Goal: Transaction & Acquisition: Purchase product/service

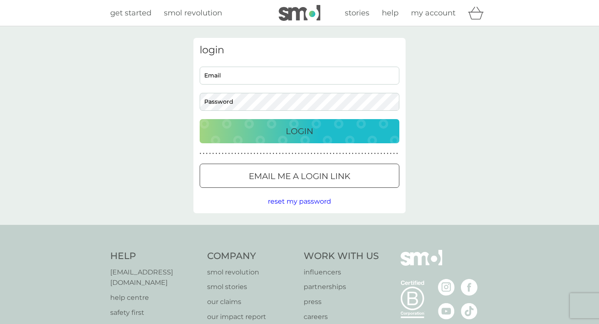
type input "weston.annak@gmail.com"
click at [299, 131] on p "Login" at bounding box center [299, 130] width 27 height 13
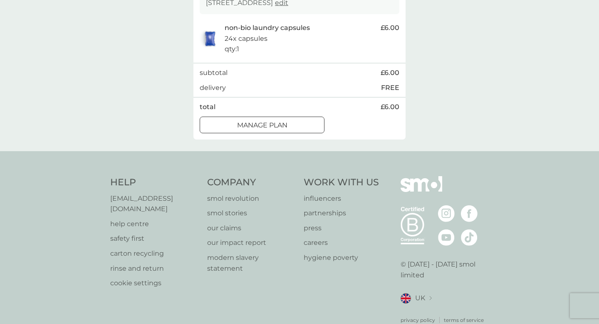
scroll to position [186, 0]
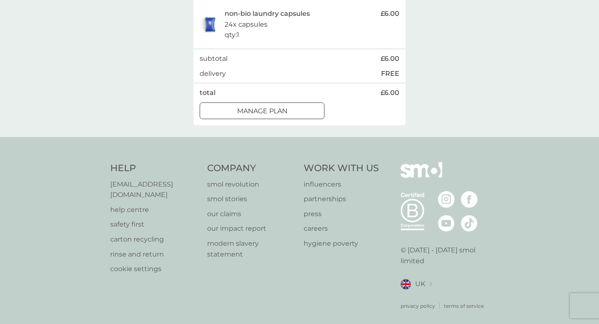
click at [261, 110] on div at bounding box center [262, 111] width 30 height 9
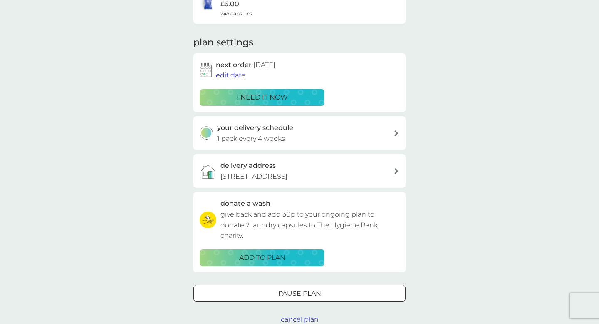
scroll to position [88, 0]
click at [367, 138] on div "your delivery schedule 1 pack every 4 weeks" at bounding box center [305, 132] width 177 height 21
select select "28"
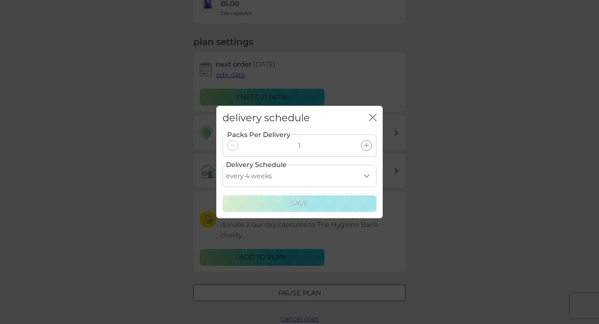
click at [373, 114] on icon "close" at bounding box center [372, 117] width 7 height 7
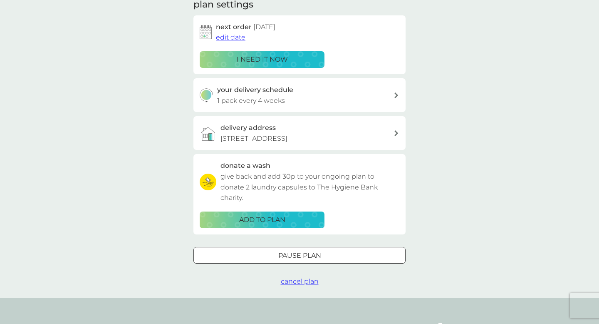
scroll to position [134, 0]
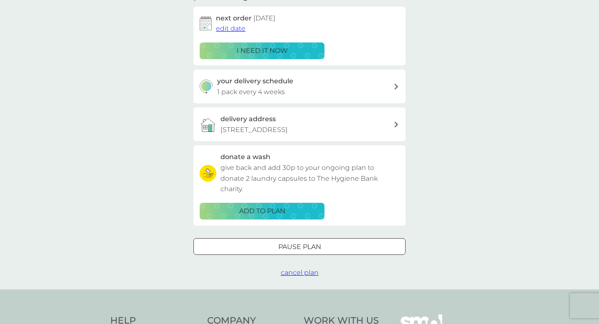
click at [304, 249] on div at bounding box center [300, 246] width 30 height 9
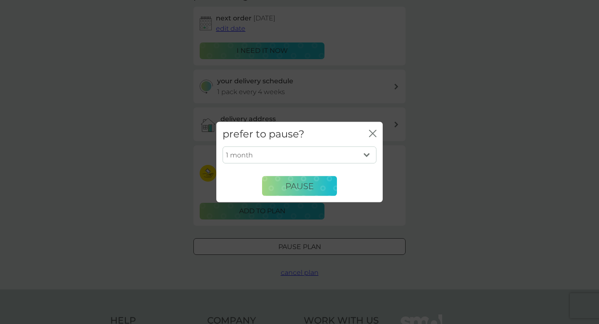
click at [353, 152] on select "1 month 2 months 3 months 4 months 5 months 6 months" at bounding box center [300, 154] width 154 height 17
select select "2"
click at [223, 146] on select "1 month 2 months 3 months 4 months 5 months 6 months" at bounding box center [300, 154] width 154 height 17
click at [320, 186] on button "Pause" at bounding box center [299, 186] width 75 height 20
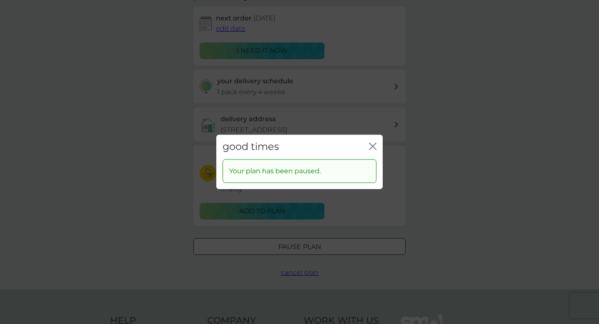
click at [375, 148] on icon "close" at bounding box center [374, 146] width 3 height 7
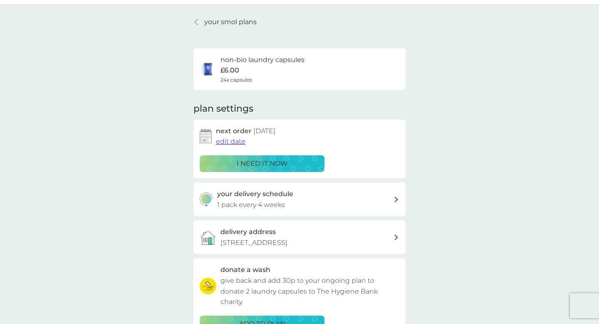
scroll to position [0, 0]
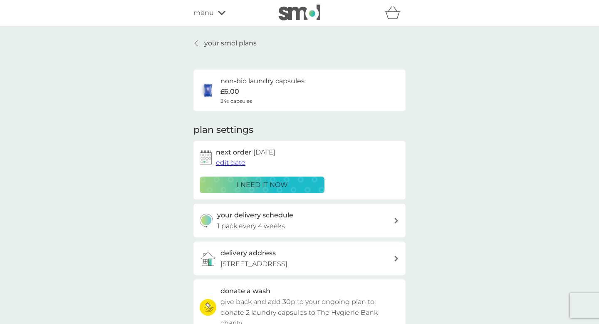
click at [197, 43] on icon at bounding box center [196, 43] width 3 height 7
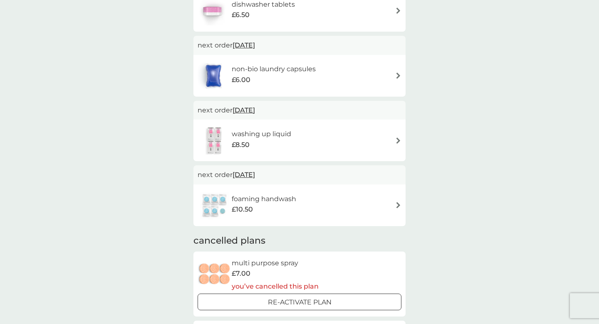
scroll to position [197, 0]
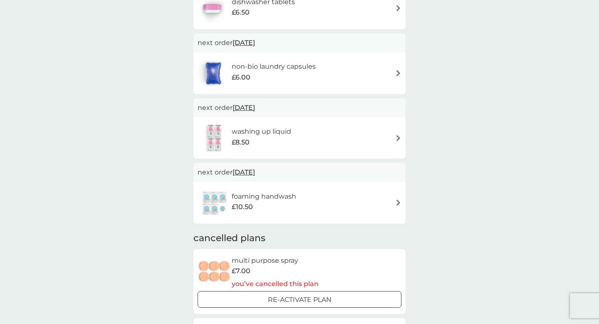
click at [366, 140] on div "washing up liquid £8.50" at bounding box center [300, 137] width 204 height 29
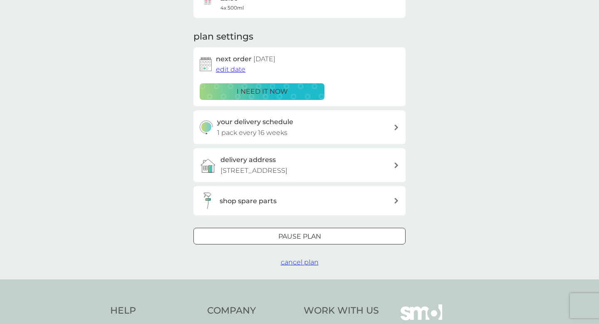
scroll to position [105, 0]
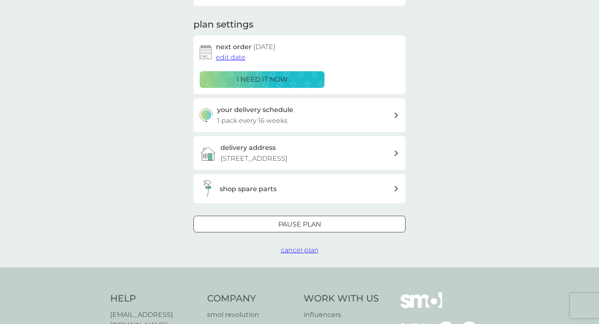
click at [303, 250] on span "cancel plan" at bounding box center [300, 250] width 38 height 8
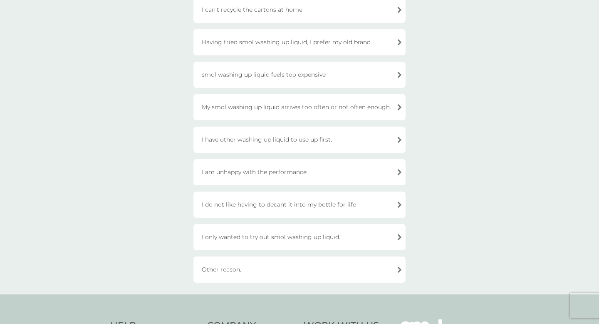
scroll to position [98, 0]
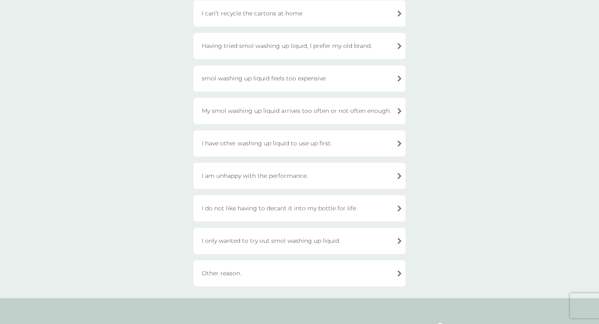
click at [347, 143] on div "I have other washing up liquid to use up first." at bounding box center [300, 143] width 212 height 26
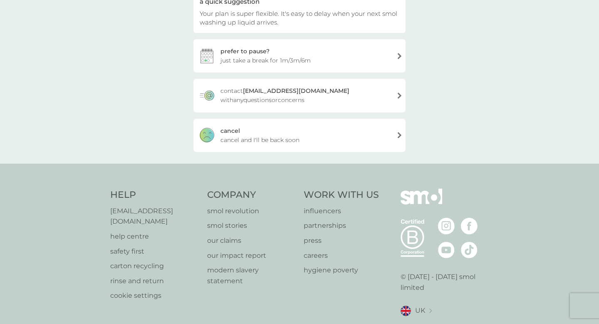
click at [346, 143] on div "[PERSON_NAME] and I'll be back soon" at bounding box center [300, 135] width 212 height 33
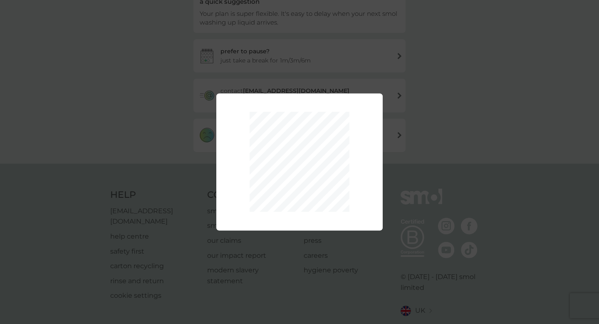
scroll to position [99, 0]
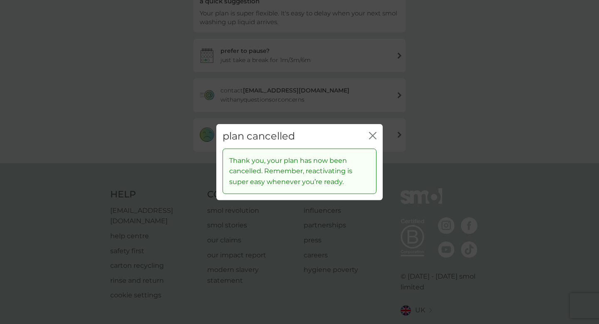
click at [371, 136] on icon "close" at bounding box center [372, 135] width 7 height 7
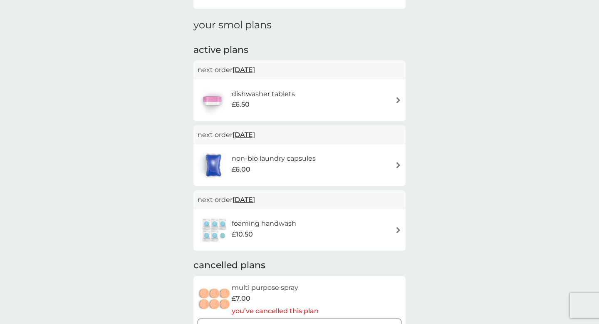
scroll to position [110, 0]
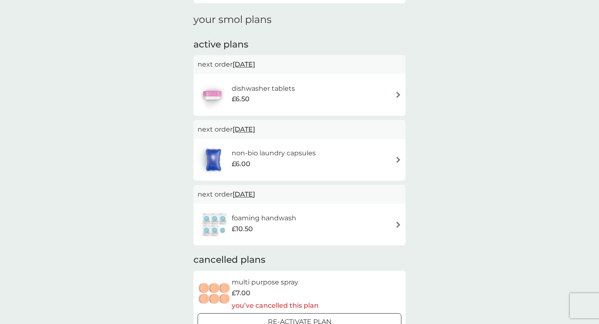
click at [281, 219] on h6 "foaming handwash" at bounding box center [264, 218] width 65 height 11
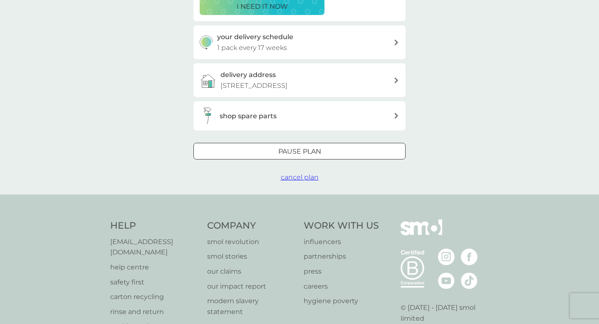
scroll to position [191, 0]
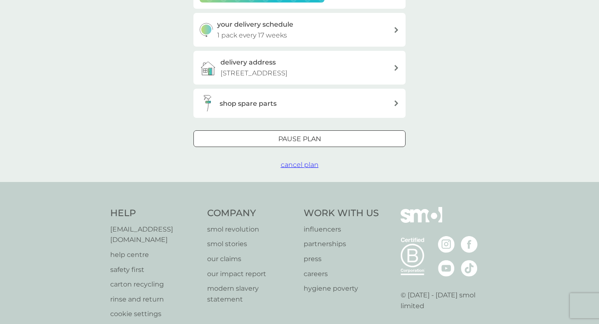
click at [297, 165] on span "cancel plan" at bounding box center [300, 165] width 38 height 8
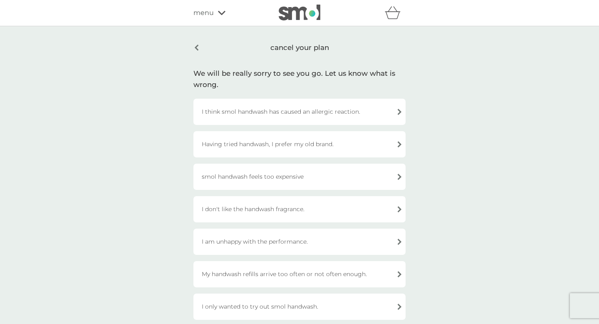
click at [199, 45] on div "cancel your plan" at bounding box center [300, 48] width 212 height 20
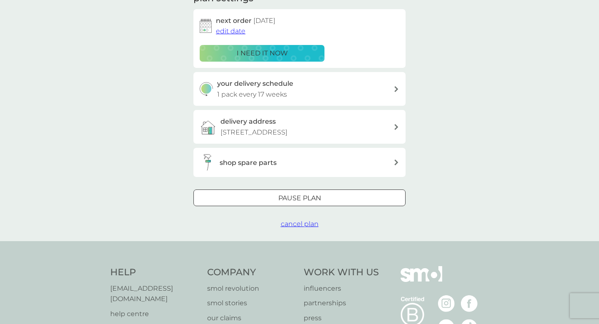
scroll to position [130, 0]
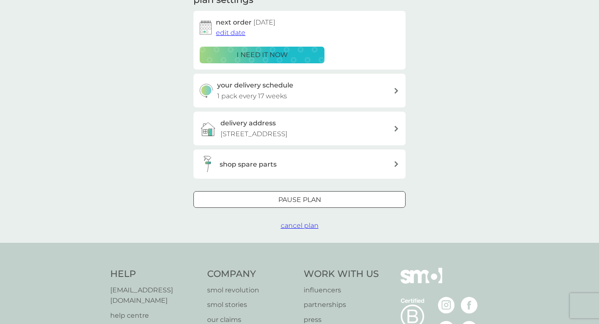
click at [317, 155] on div "shop spare parts" at bounding box center [300, 163] width 212 height 29
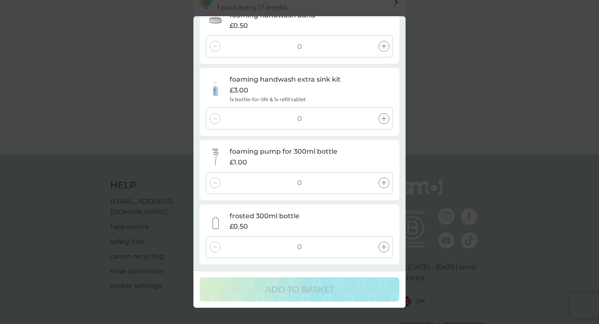
scroll to position [236, 0]
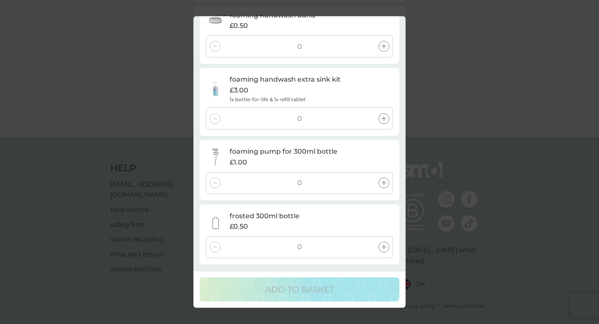
click at [384, 186] on div at bounding box center [384, 182] width 11 height 11
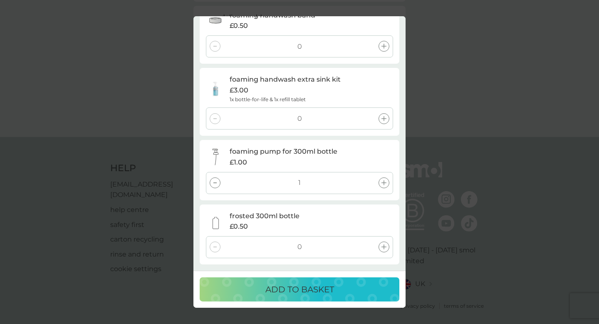
click at [386, 184] on icon at bounding box center [384, 182] width 5 height 5
drag, startPoint x: 215, startPoint y: 181, endPoint x: 266, endPoint y: 189, distance: 51.1
click at [216, 180] on div at bounding box center [215, 182] width 11 height 11
click at [385, 249] on div at bounding box center [384, 246] width 11 height 11
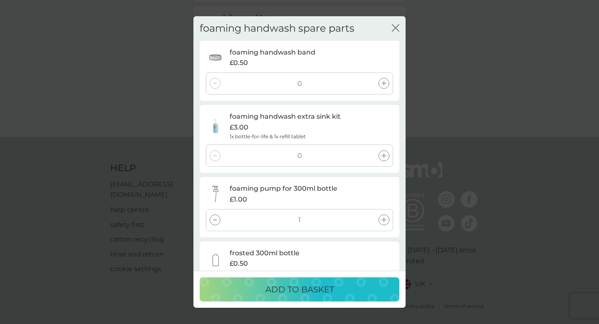
click at [384, 82] on icon at bounding box center [384, 83] width 5 height 5
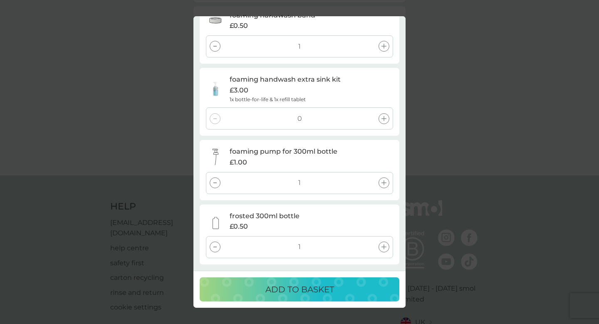
scroll to position [224, 0]
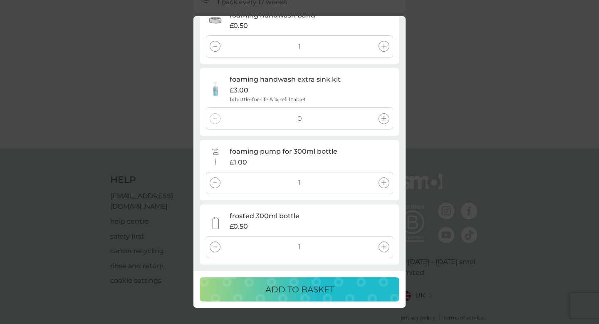
click at [331, 288] on p "ADD TO BASKET" at bounding box center [300, 289] width 69 height 13
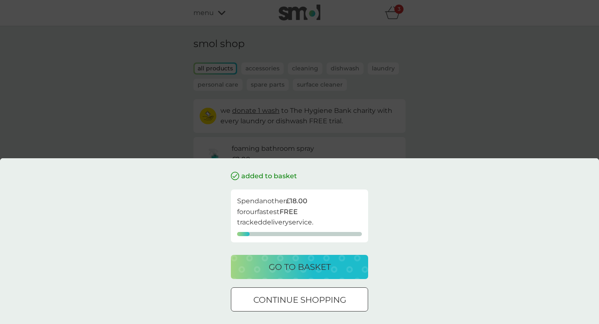
click at [303, 300] on div at bounding box center [300, 300] width 30 height 9
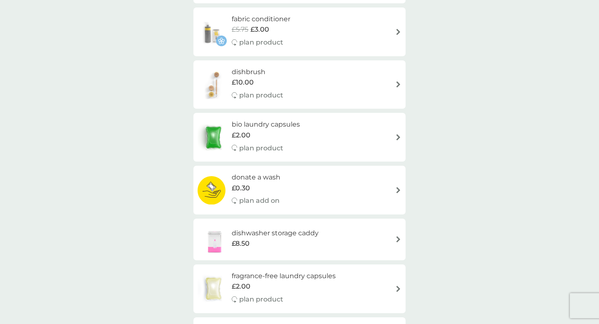
scroll to position [186, 0]
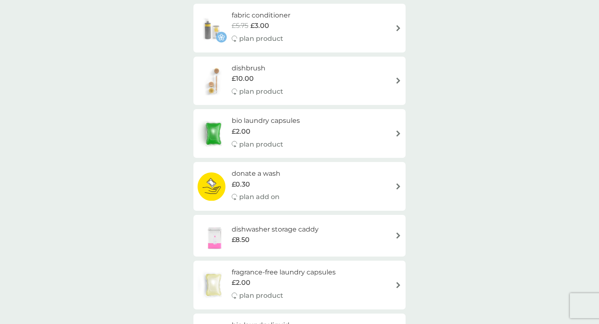
click at [392, 248] on div "dishwasher storage caddy £8.50" at bounding box center [300, 235] width 204 height 29
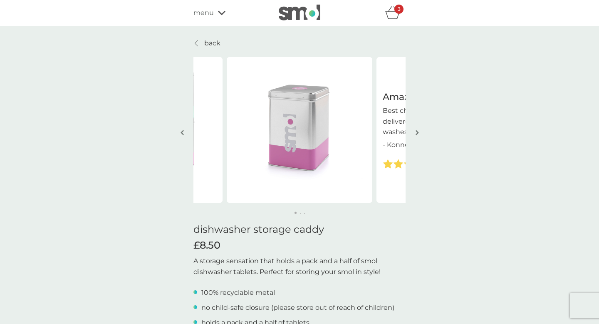
click at [419, 132] on img "button" at bounding box center [417, 132] width 3 height 6
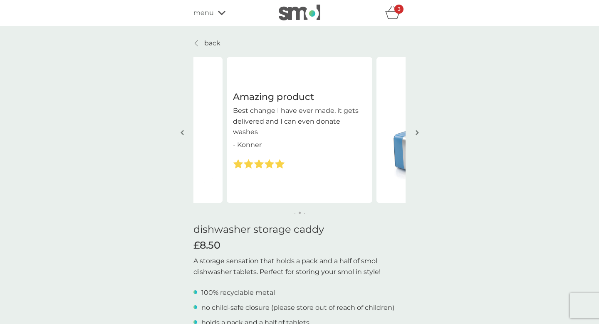
click at [419, 132] on img "button" at bounding box center [417, 132] width 3 height 6
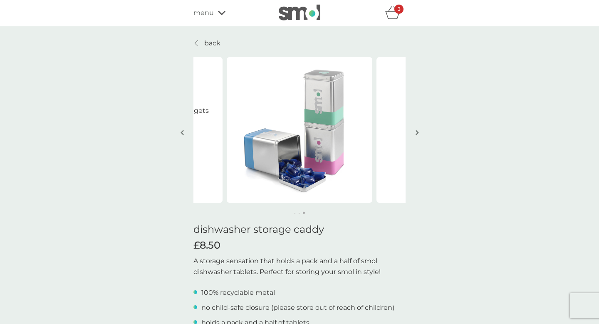
click at [419, 132] on img "button" at bounding box center [417, 132] width 3 height 6
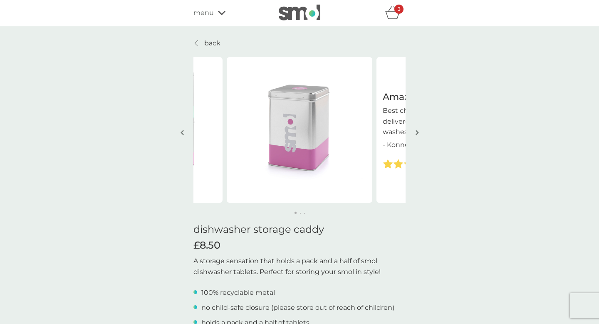
click at [419, 132] on img "button" at bounding box center [417, 132] width 3 height 6
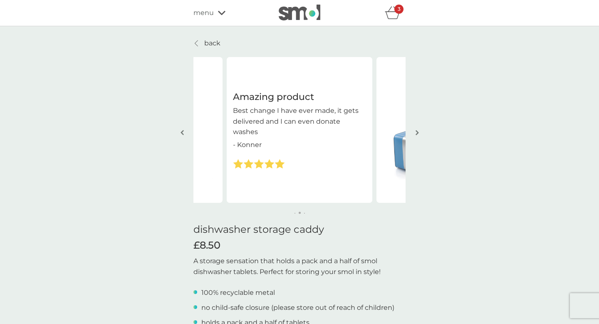
click at [392, 13] on icon "basket" at bounding box center [393, 12] width 16 height 13
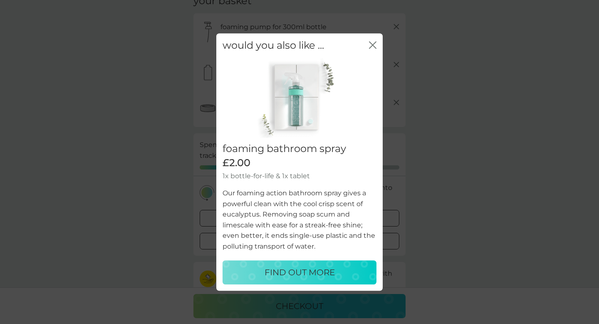
scroll to position [45, 0]
click at [305, 274] on p "FIND OUT MORE" at bounding box center [300, 272] width 70 height 13
select select "182"
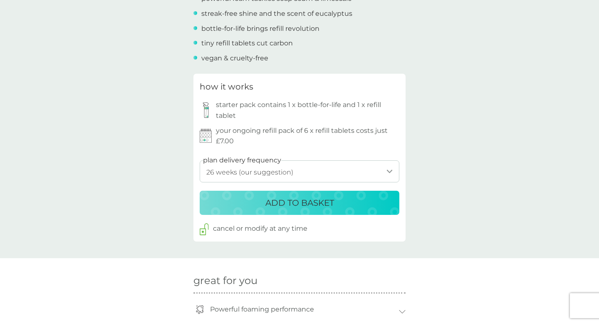
scroll to position [358, 0]
click at [279, 173] on select "1 week 2 weeks 3 weeks 4 weeks 5 weeks 6 weeks 7 weeks 8 weeks 9 weeks 10 weeks…" at bounding box center [300, 171] width 200 height 22
click at [200, 160] on select "1 week 2 weeks 3 weeks 4 weeks 5 weeks 6 weeks 7 weeks 8 weeks 9 weeks 10 weeks…" at bounding box center [300, 171] width 200 height 22
click at [482, 146] on div "back Game changer! I won't be going back to the numerous sprays I used to use, …" at bounding box center [299, 259] width 599 height 1158
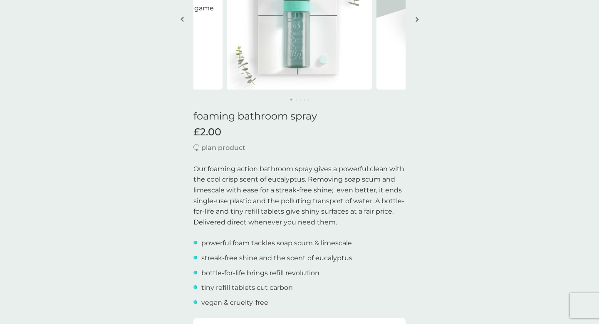
scroll to position [0, 0]
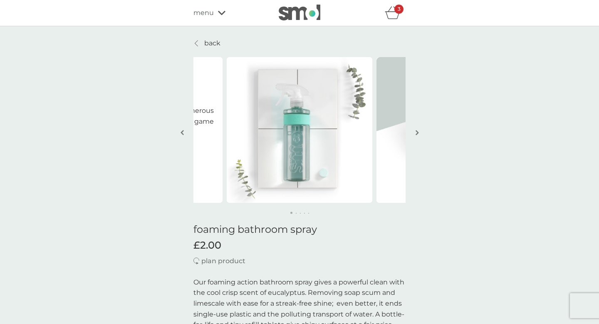
click at [204, 42] on link "back" at bounding box center [207, 43] width 27 height 11
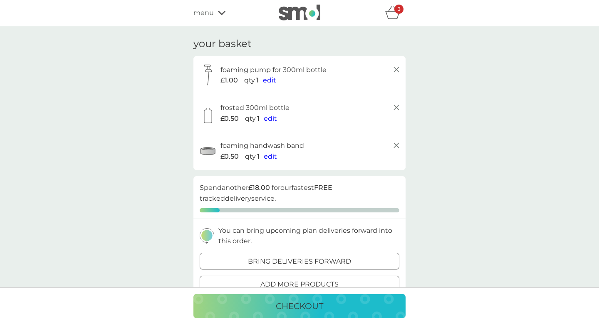
click at [284, 311] on p "checkout" at bounding box center [299, 305] width 47 height 13
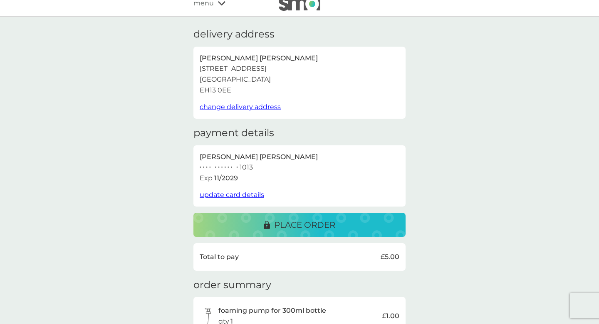
scroll to position [14, 0]
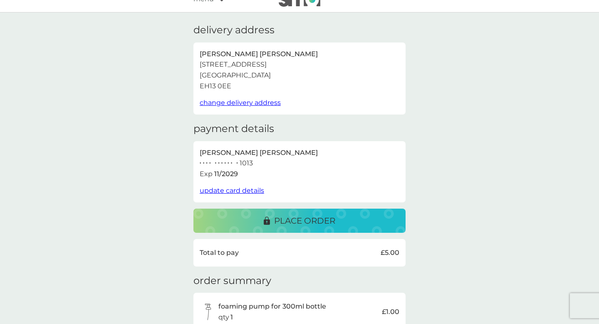
click at [286, 215] on p "place order" at bounding box center [304, 220] width 61 height 13
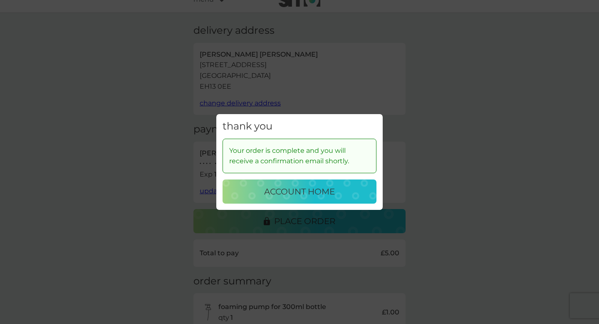
click at [314, 196] on p "account home" at bounding box center [299, 191] width 71 height 13
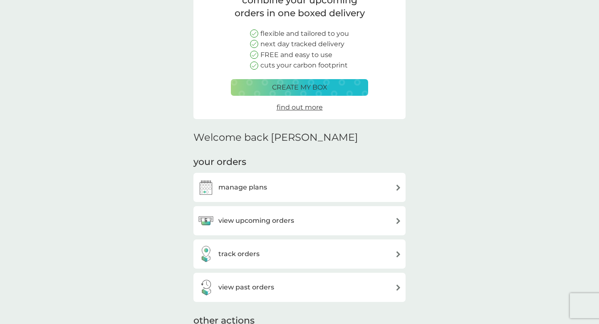
scroll to position [80, 0]
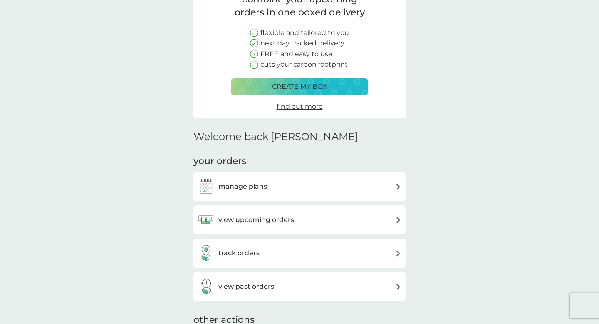
click at [299, 227] on div "view upcoming orders" at bounding box center [300, 219] width 204 height 17
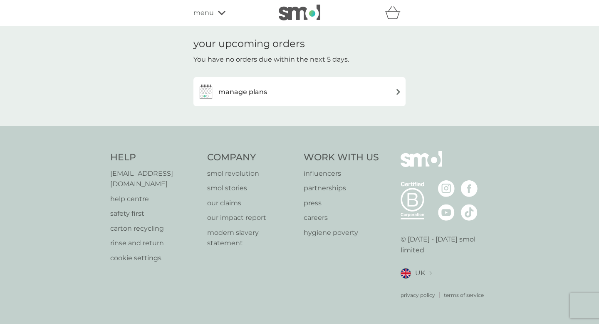
click at [311, 90] on div "manage plans" at bounding box center [300, 91] width 204 height 17
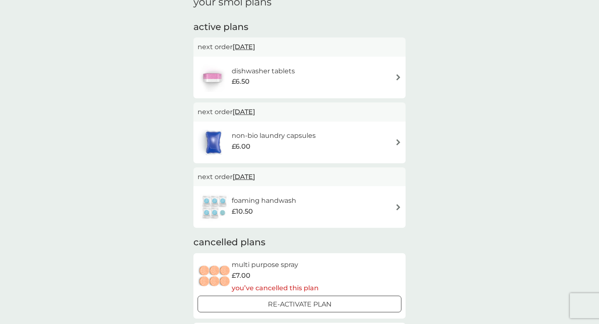
scroll to position [128, 0]
click at [255, 178] on span "[DATE]" at bounding box center [244, 176] width 22 height 16
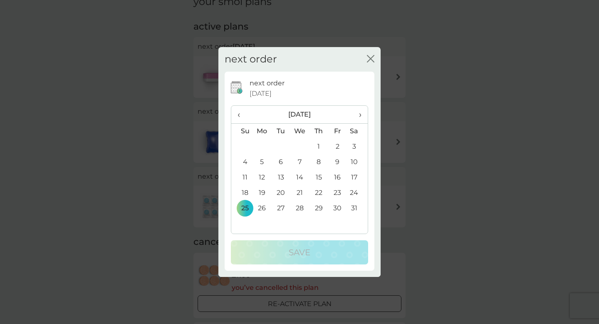
click at [373, 60] on icon "close" at bounding box center [372, 58] width 3 height 7
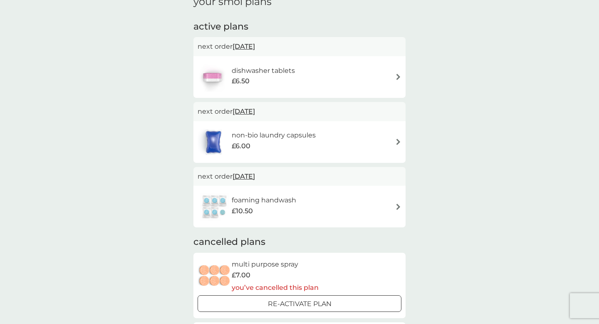
click at [293, 206] on div "£10.50" at bounding box center [264, 211] width 65 height 11
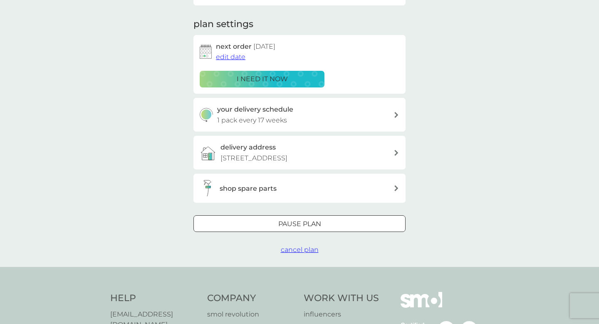
scroll to position [108, 0]
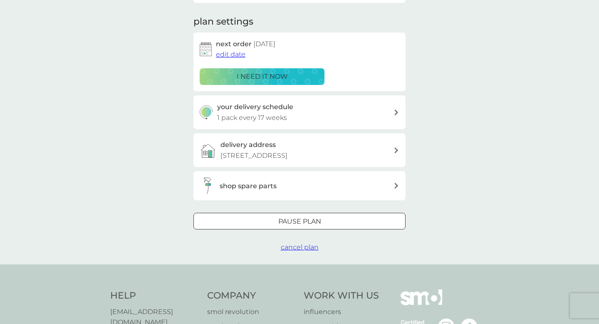
click at [298, 247] on span "cancel plan" at bounding box center [300, 247] width 38 height 8
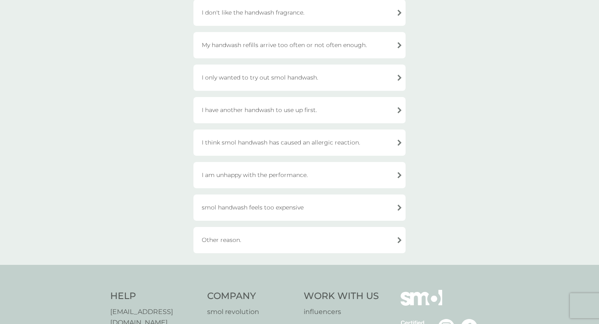
scroll to position [134, 0]
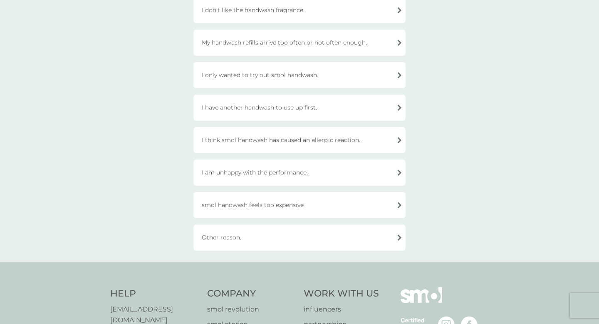
click at [271, 108] on div "I have another handwash to use up first." at bounding box center [300, 107] width 212 height 26
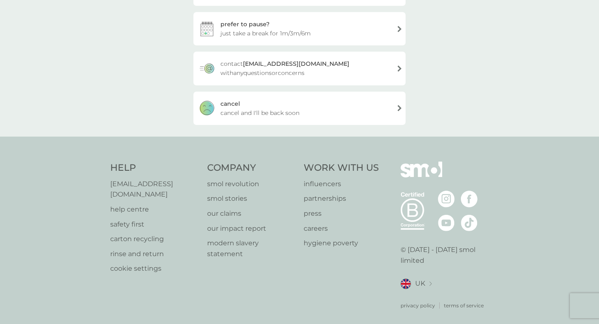
click at [314, 114] on div "[PERSON_NAME] and I'll be back soon" at bounding box center [300, 108] width 212 height 33
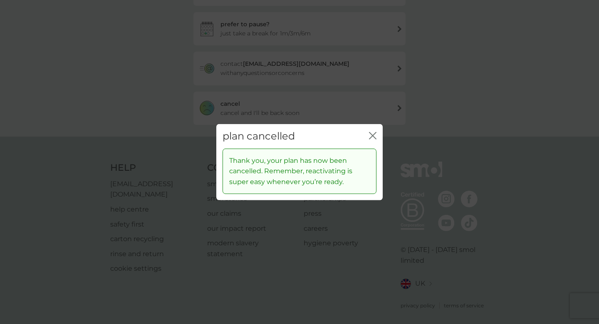
click at [374, 136] on icon "close" at bounding box center [374, 135] width 3 height 7
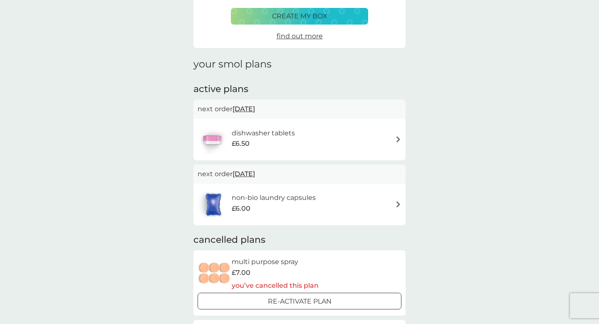
scroll to position [70, 0]
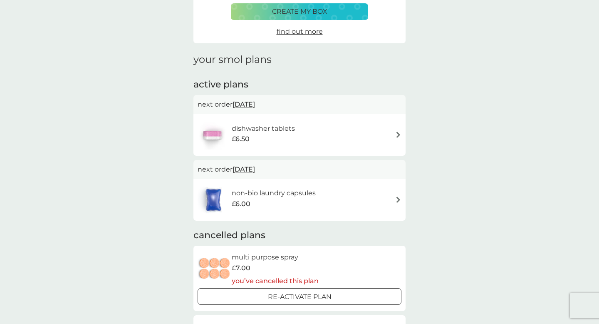
click at [278, 206] on div "£6.00" at bounding box center [274, 204] width 84 height 11
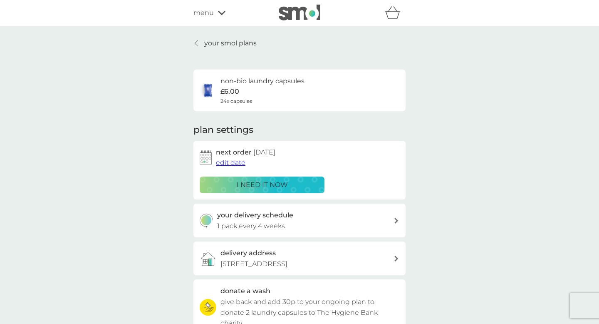
click at [200, 13] on span "menu" at bounding box center [204, 12] width 20 height 11
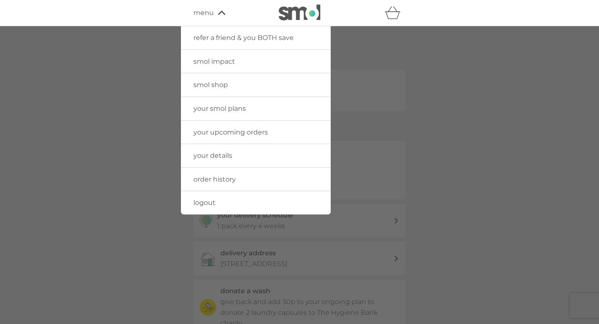
click at [235, 87] on link "smol shop" at bounding box center [256, 84] width 150 height 23
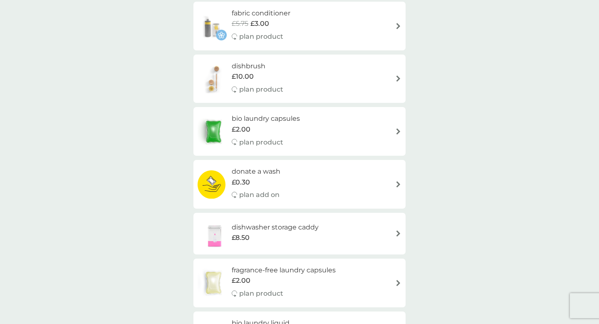
scroll to position [197, 0]
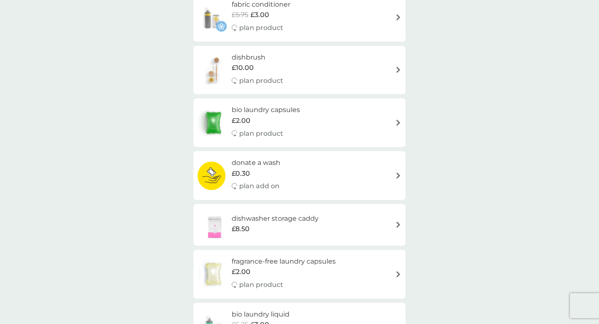
click at [393, 124] on div "bio laundry capsules £2.00 plan product" at bounding box center [300, 122] width 204 height 36
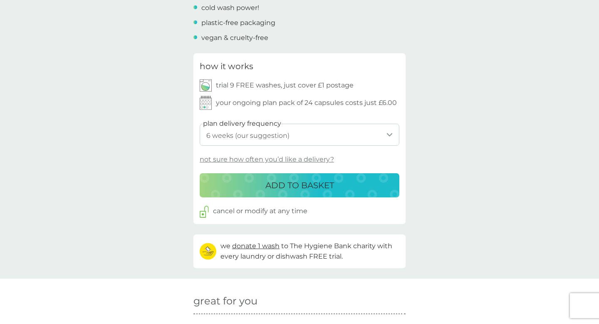
scroll to position [357, 0]
click at [385, 133] on select "1 week 2 weeks 3 weeks 4 weeks 5 weeks 6 weeks (our suggestion) 7 weeks 8 weeks…" at bounding box center [300, 134] width 200 height 22
click at [200, 123] on select "1 week 2 weeks 3 weeks 4 weeks 5 weeks 6 weeks (our suggestion) 7 weeks 8 weeks…" at bounding box center [300, 134] width 200 height 22
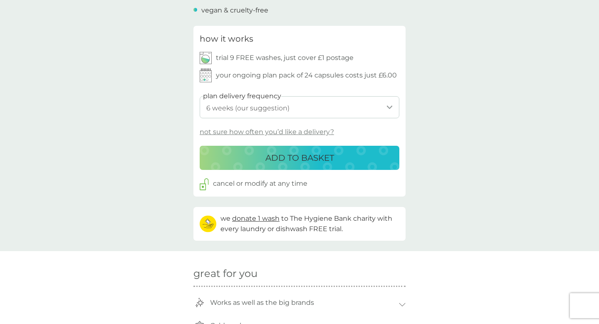
scroll to position [386, 0]
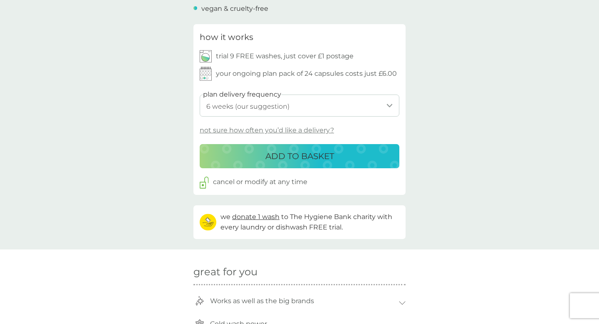
click at [331, 108] on select "1 week 2 weeks 3 weeks 4 weeks 5 weeks 6 weeks (our suggestion) 7 weeks 8 weeks…" at bounding box center [300, 105] width 200 height 22
click at [200, 94] on select "1 week 2 weeks 3 weeks 4 weeks 5 weeks 6 weeks (our suggestion) 7 weeks 8 weeks…" at bounding box center [300, 105] width 200 height 22
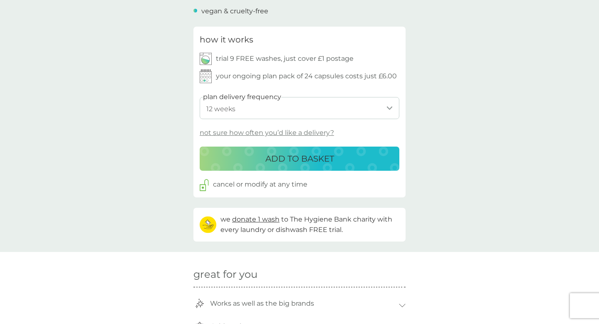
scroll to position [380, 0]
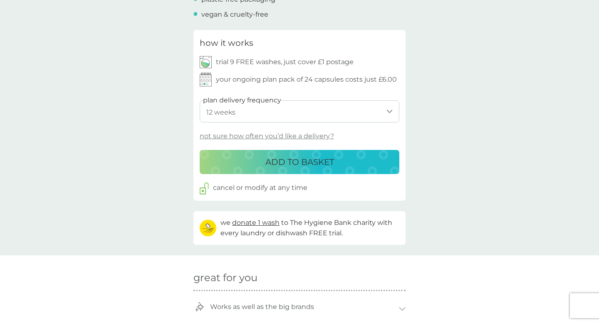
click at [346, 116] on select "1 week 2 weeks 3 weeks 4 weeks 5 weeks 6 weeks (our suggestion) 7 weeks 8 weeks…" at bounding box center [300, 111] width 200 height 22
select select "119"
click at [200, 100] on select "1 week 2 weeks 3 weeks 4 weeks 5 weeks 6 weeks (our suggestion) 7 weeks 8 weeks…" at bounding box center [300, 111] width 200 height 22
click at [326, 167] on p "ADD TO BASKET" at bounding box center [300, 161] width 69 height 13
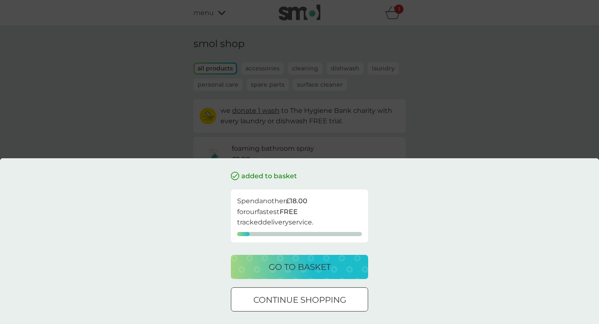
click at [290, 297] on div at bounding box center [300, 300] width 30 height 9
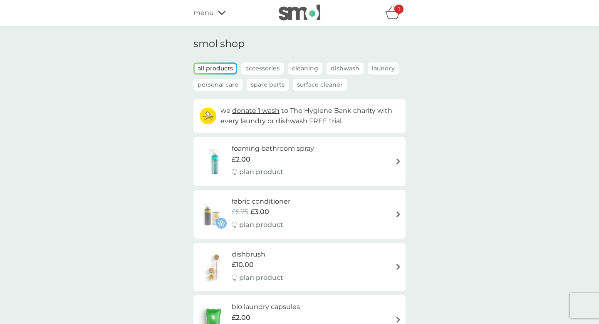
click at [395, 16] on icon "basket" at bounding box center [393, 12] width 16 height 13
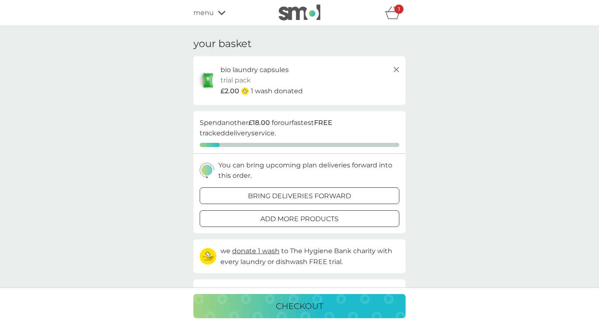
click at [211, 15] on span "menu" at bounding box center [204, 12] width 20 height 11
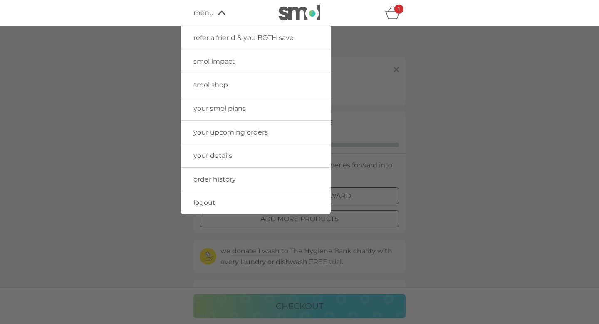
click at [225, 108] on span "your smol plans" at bounding box center [220, 108] width 52 height 8
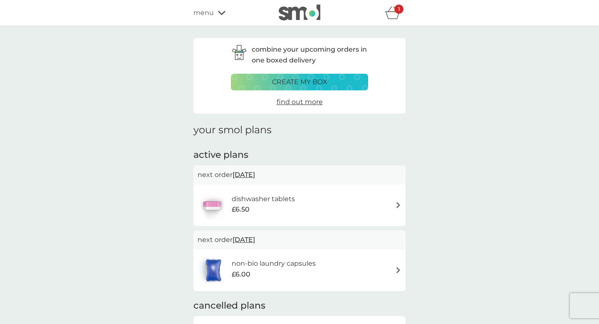
click at [207, 13] on span "menu" at bounding box center [204, 12] width 20 height 11
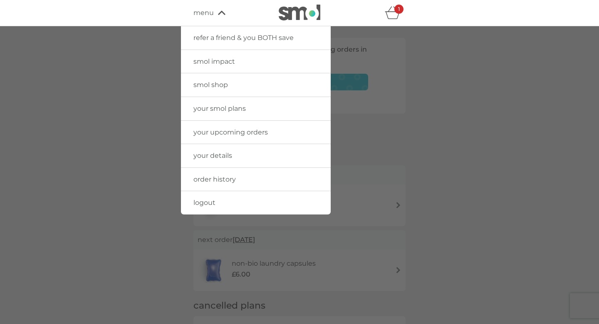
click at [237, 91] on link "smol shop" at bounding box center [256, 84] width 150 height 23
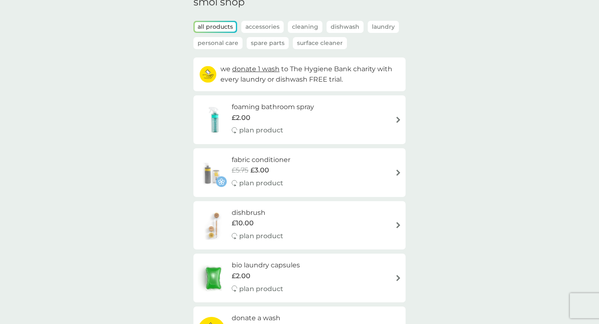
click at [260, 26] on p "Accessories" at bounding box center [262, 27] width 42 height 12
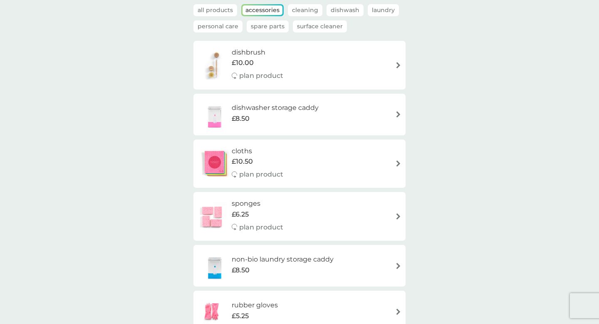
scroll to position [17, 0]
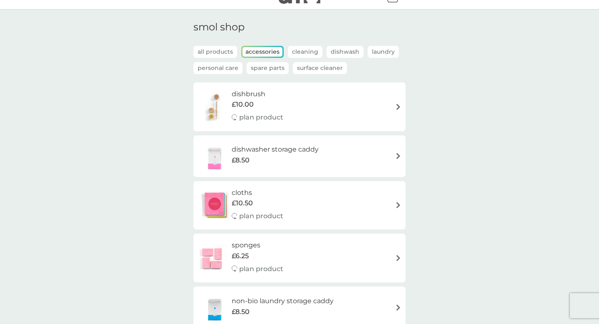
click at [271, 67] on p "Spare Parts" at bounding box center [268, 68] width 42 height 12
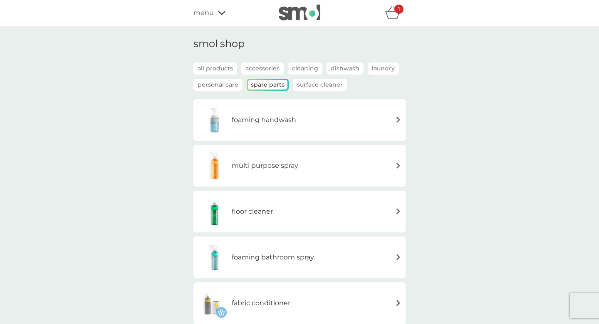
click at [363, 129] on div "foaming handwash" at bounding box center [300, 119] width 204 height 29
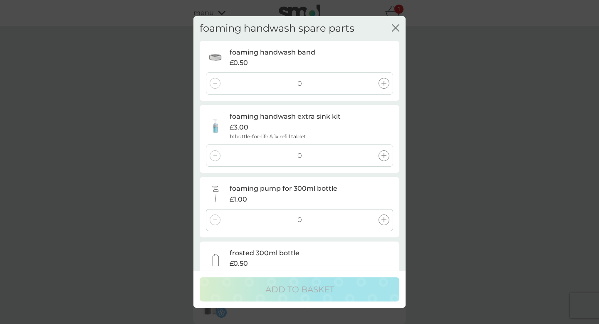
click at [385, 85] on icon at bounding box center [384, 83] width 5 height 5
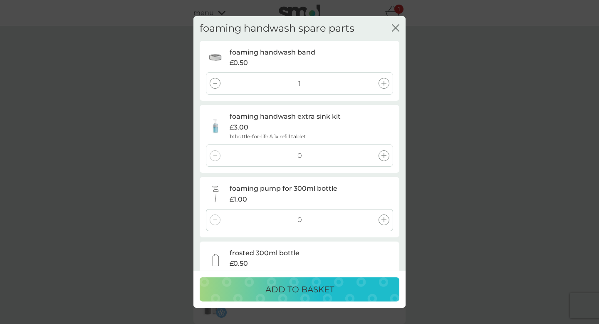
click at [386, 221] on div at bounding box center [384, 219] width 11 height 11
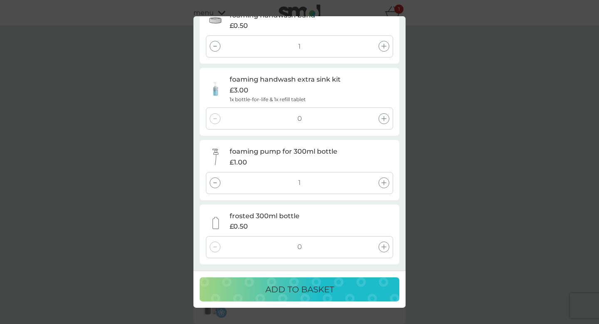
click at [387, 250] on div at bounding box center [384, 246] width 11 height 11
click at [334, 289] on div "ADD TO BASKET" at bounding box center [299, 289] width 183 height 13
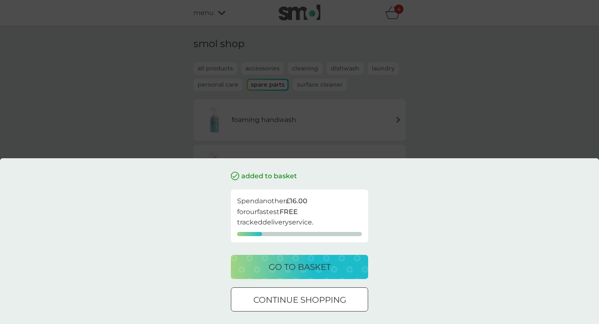
click at [323, 270] on p "go to basket" at bounding box center [300, 266] width 62 height 13
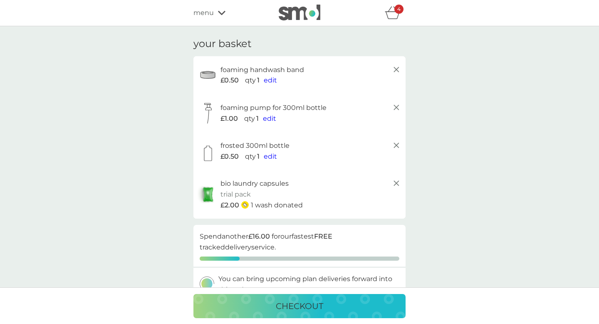
click at [388, 14] on icon "basket" at bounding box center [393, 12] width 16 height 13
click at [390, 14] on icon "basket" at bounding box center [393, 12] width 16 height 13
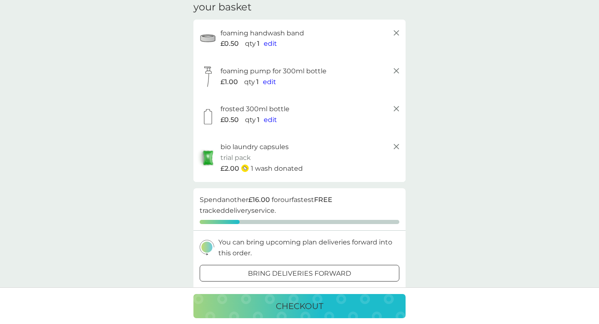
scroll to position [27, 0]
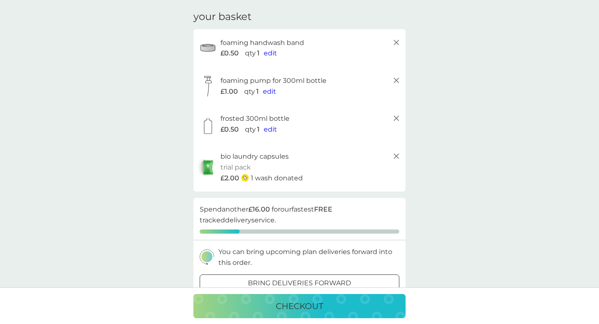
click at [312, 310] on p "checkout" at bounding box center [299, 305] width 47 height 13
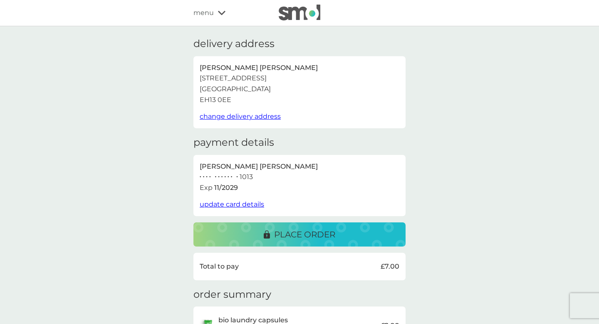
click at [200, 13] on span "menu" at bounding box center [204, 12] width 20 height 11
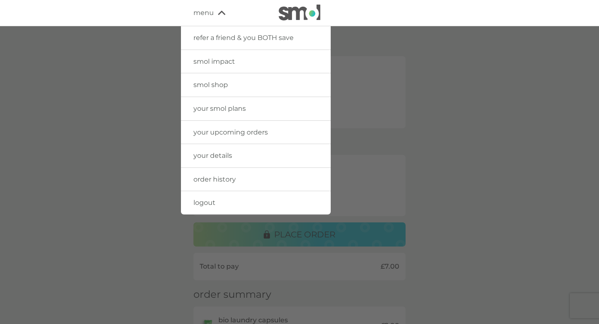
click at [222, 180] on span "order history" at bounding box center [215, 179] width 42 height 8
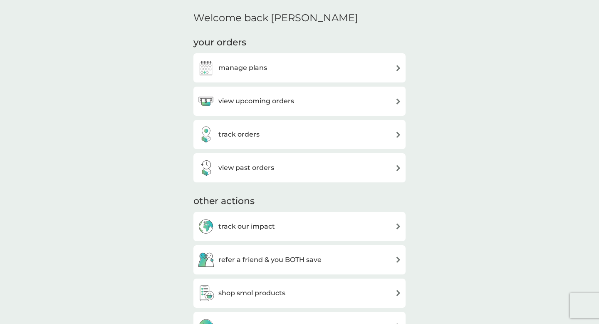
scroll to position [204, 0]
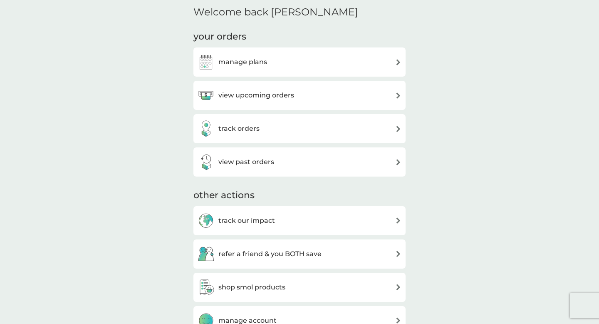
click at [292, 127] on div "track orders" at bounding box center [300, 128] width 204 height 17
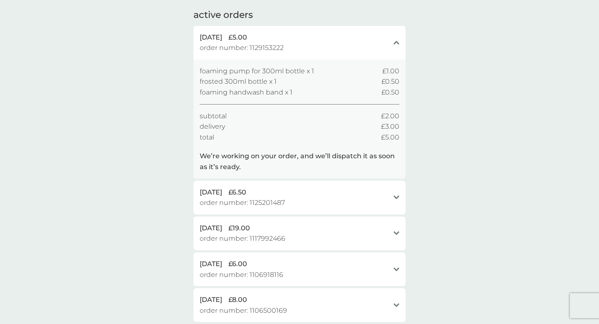
scroll to position [72, 0]
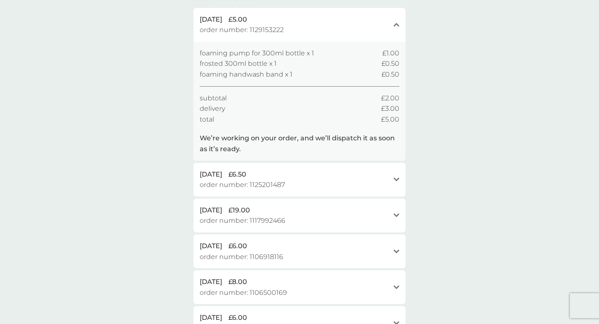
click at [396, 179] on icon at bounding box center [397, 179] width 6 height 4
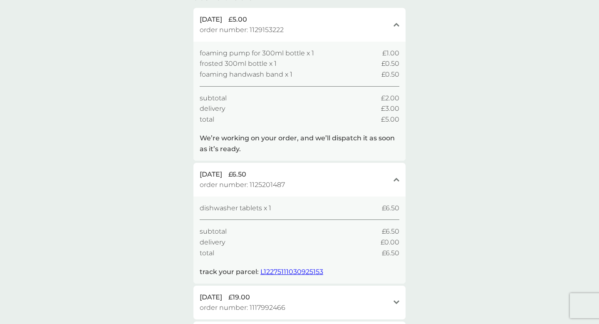
click at [396, 179] on icon at bounding box center [397, 180] width 6 height 4
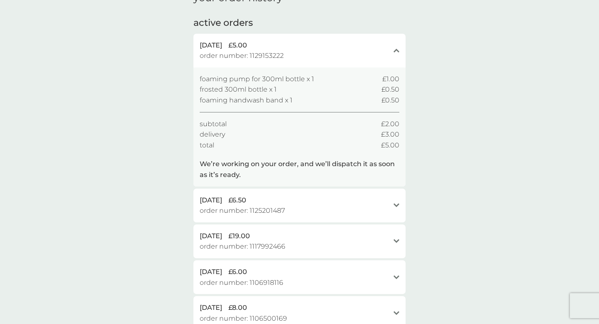
scroll to position [34, 0]
